Goal: Check status: Check status

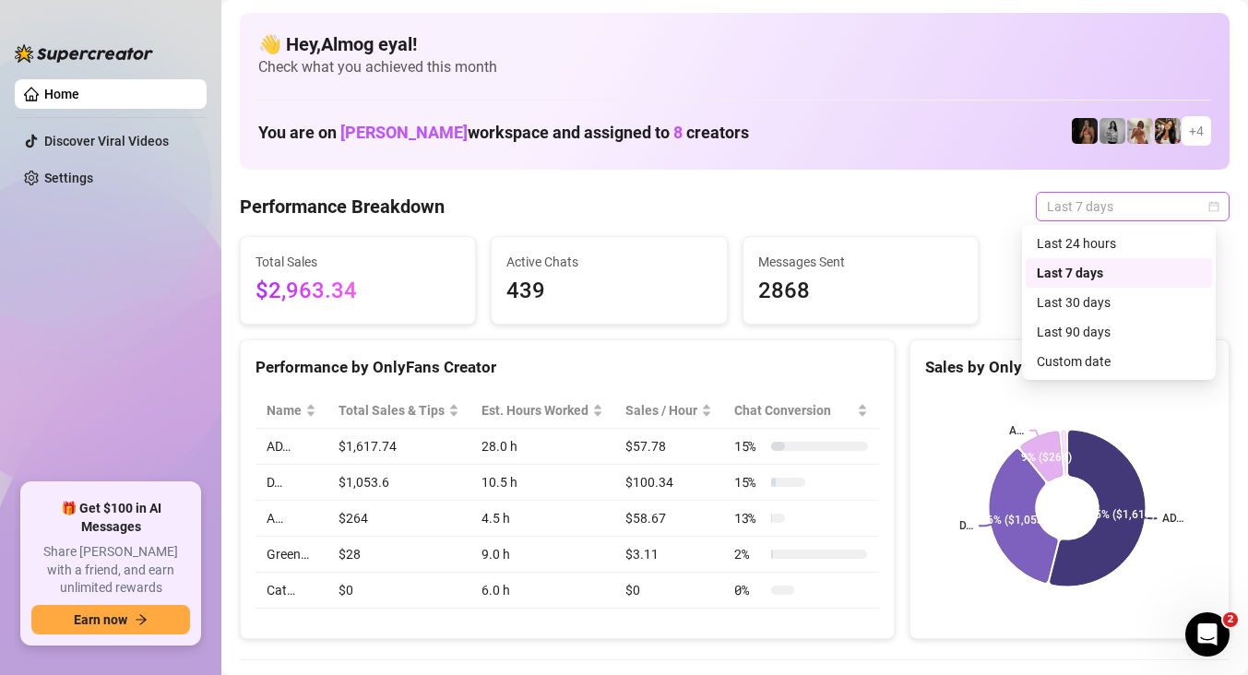
click at [1111, 200] on span "Last 7 days" at bounding box center [1133, 207] width 172 height 28
click at [1093, 361] on div "Custom date" at bounding box center [1119, 361] width 164 height 20
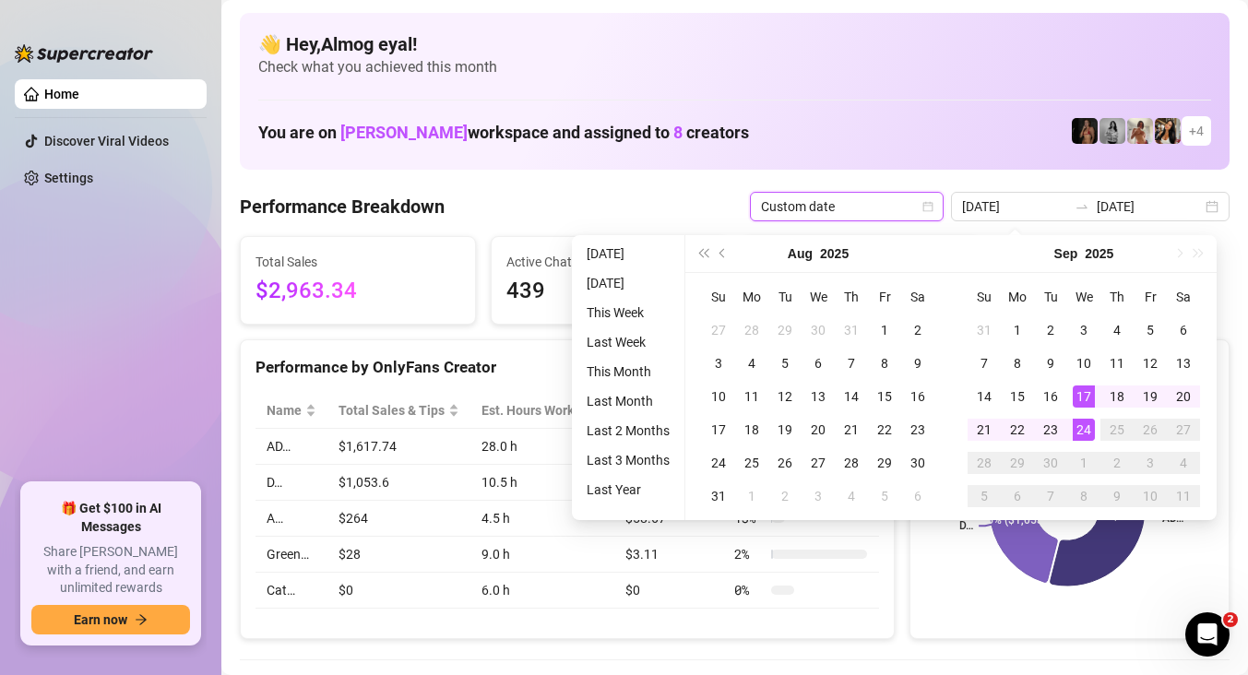
type input "[DATE]"
click at [1092, 432] on div "24" at bounding box center [1083, 430] width 22 height 22
type input "[DATE]"
